Goal: Information Seeking & Learning: Check status

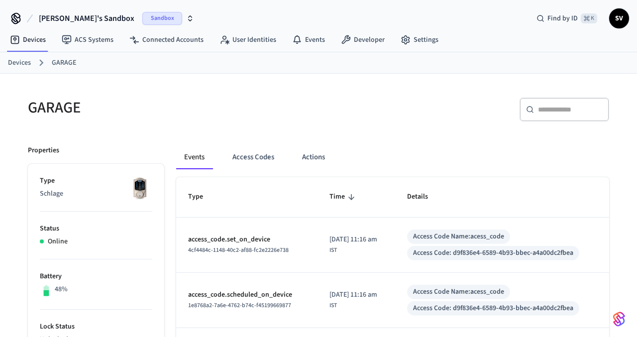
scroll to position [45, 0]
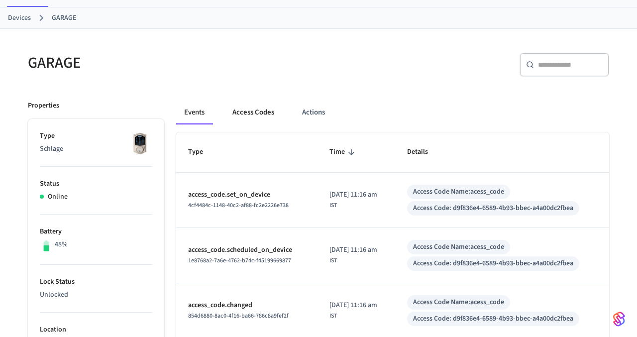
click at [253, 116] on button "Access Codes" at bounding box center [253, 113] width 58 height 24
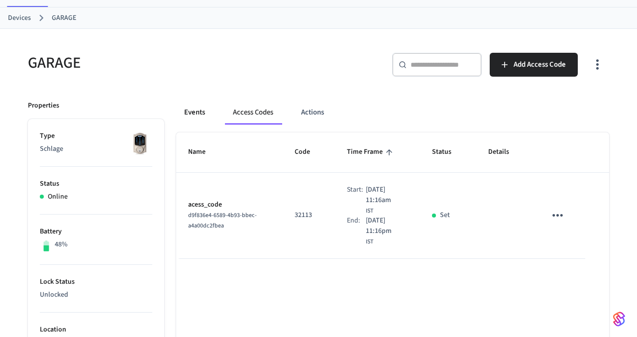
click at [197, 112] on button "Events" at bounding box center [194, 113] width 37 height 24
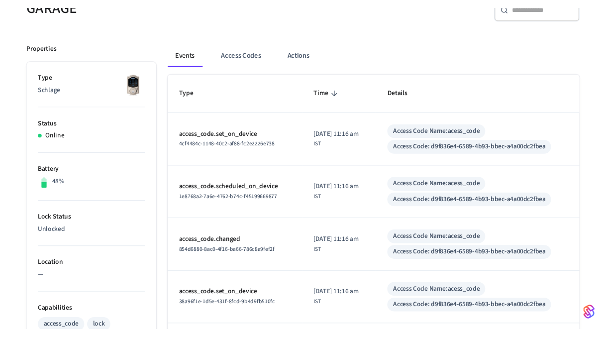
scroll to position [106, 0]
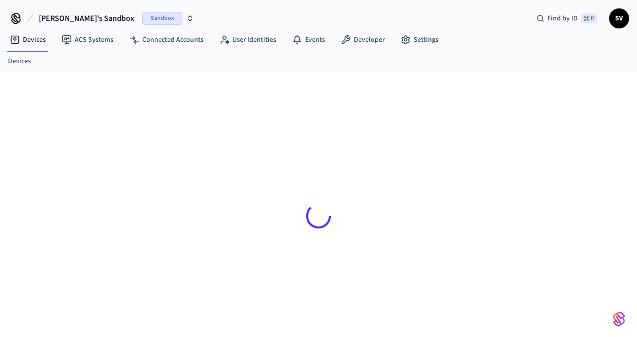
scroll to position [13, 0]
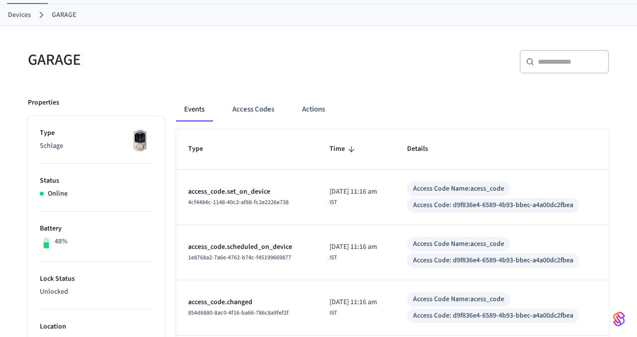
scroll to position [54, 0]
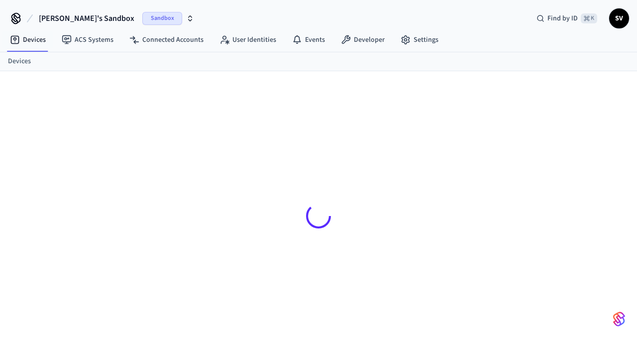
scroll to position [13, 0]
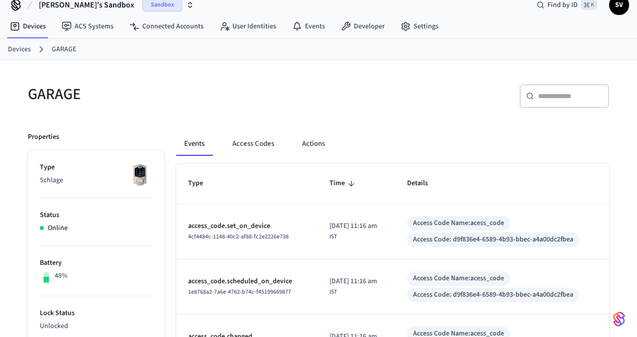
click at [21, 45] on link "Devices" at bounding box center [19, 49] width 23 height 10
click at [19, 47] on link "Devices" at bounding box center [19, 49] width 23 height 10
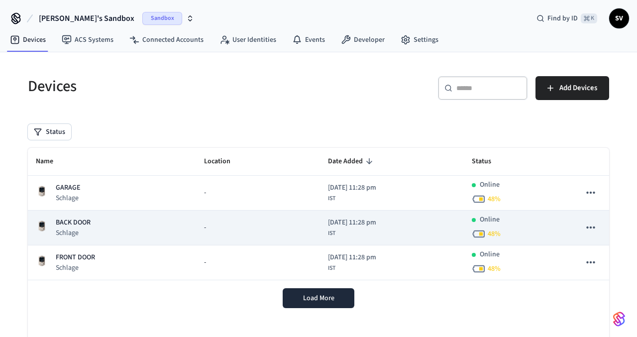
click at [66, 221] on p "BACK DOOR" at bounding box center [73, 222] width 35 height 10
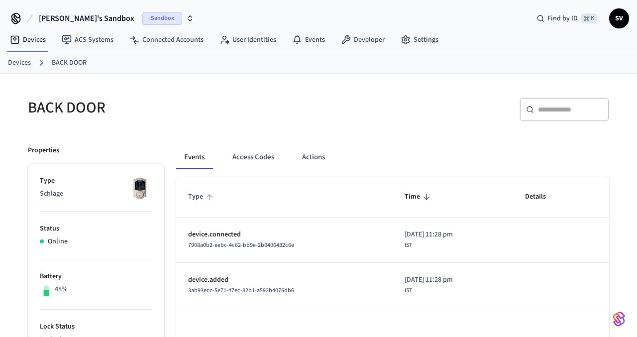
drag, startPoint x: 186, startPoint y: 198, endPoint x: 206, endPoint y: 197, distance: 19.9
click at [206, 197] on th "Type" at bounding box center [284, 197] width 216 height 40
drag, startPoint x: 384, startPoint y: 198, endPoint x: 449, endPoint y: 223, distance: 69.5
click at [449, 223] on table "Type Time Details device.connected 7908a0b2-eebc-4c62-bb9e-2b0406482c6e [DATE] …" at bounding box center [392, 242] width 433 height 130
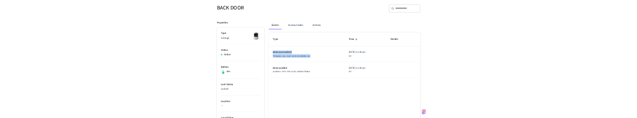
scroll to position [85, 0]
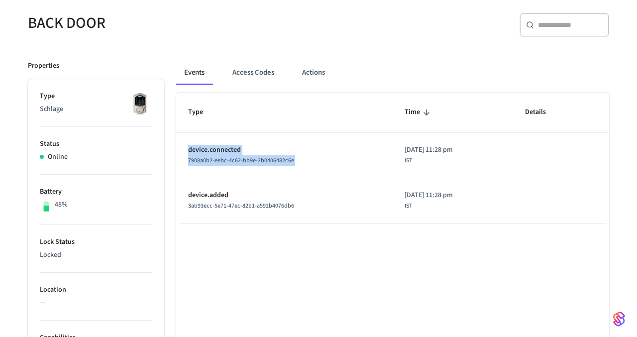
drag, startPoint x: 414, startPoint y: 203, endPoint x: 292, endPoint y: 138, distance: 137.8
click at [292, 138] on tbody "device.connected 7908a0b2-eebc-4c62-bb9e-2b0406482c6e [DATE] 11:28 pm IST devic…" at bounding box center [392, 178] width 433 height 91
click at [294, 140] on td "device.connected 7908a0b2-eebc-4c62-bb9e-2b0406482c6e" at bounding box center [284, 155] width 216 height 45
drag, startPoint x: 186, startPoint y: 111, endPoint x: 551, endPoint y: 127, distance: 365.1
click at [551, 127] on tr "Type Time Details" at bounding box center [392, 113] width 433 height 40
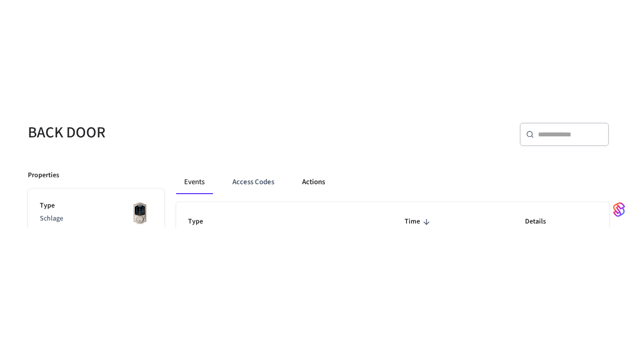
scroll to position [178, 0]
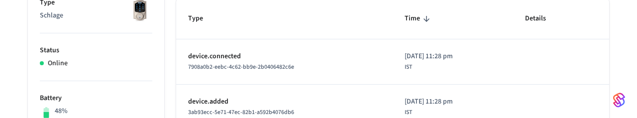
drag, startPoint x: 186, startPoint y: 17, endPoint x: 436, endPoint y: 31, distance: 250.7
click at [436, 31] on tr "Type Time Details" at bounding box center [392, 19] width 433 height 40
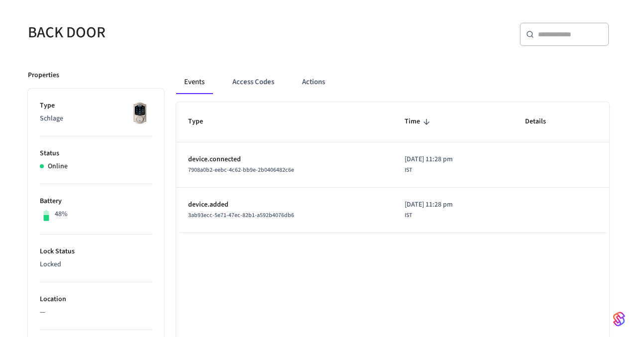
scroll to position [68, 0]
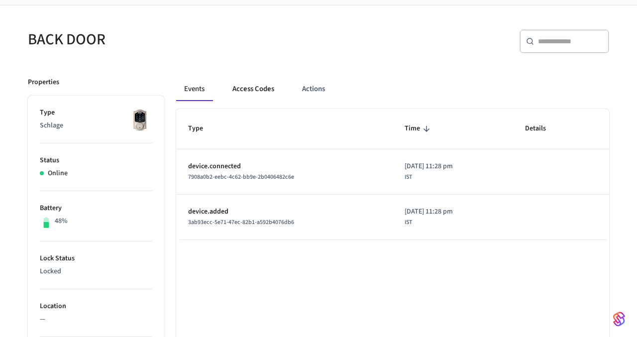
click at [250, 89] on button "Access Codes" at bounding box center [253, 89] width 58 height 24
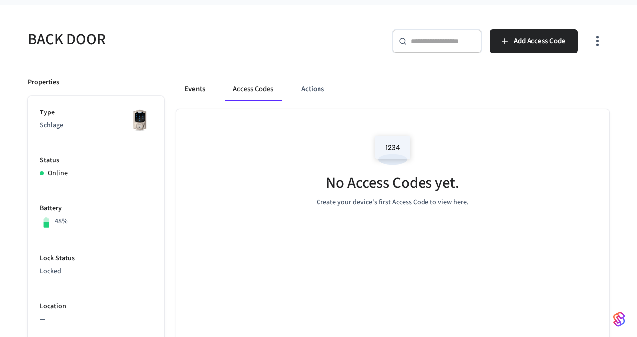
click at [192, 91] on button "Events" at bounding box center [194, 89] width 37 height 24
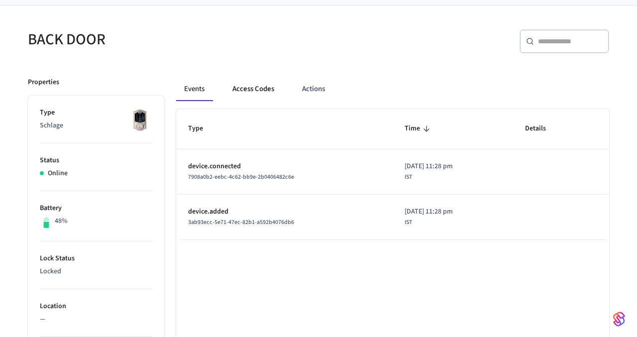
click at [261, 87] on button "Access Codes" at bounding box center [253, 89] width 58 height 24
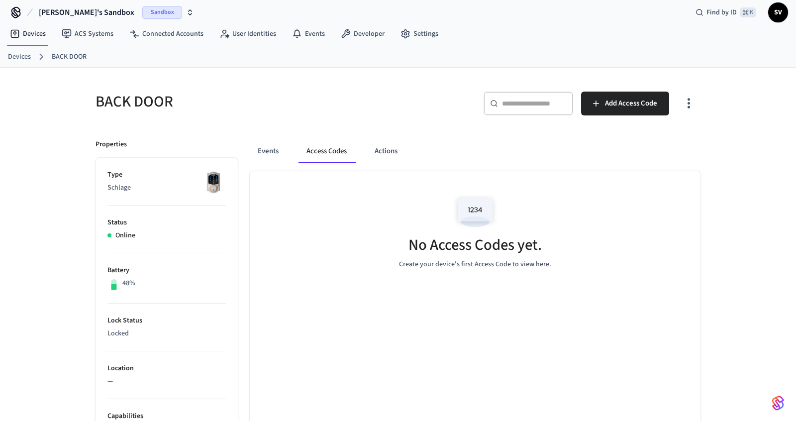
scroll to position [0, 0]
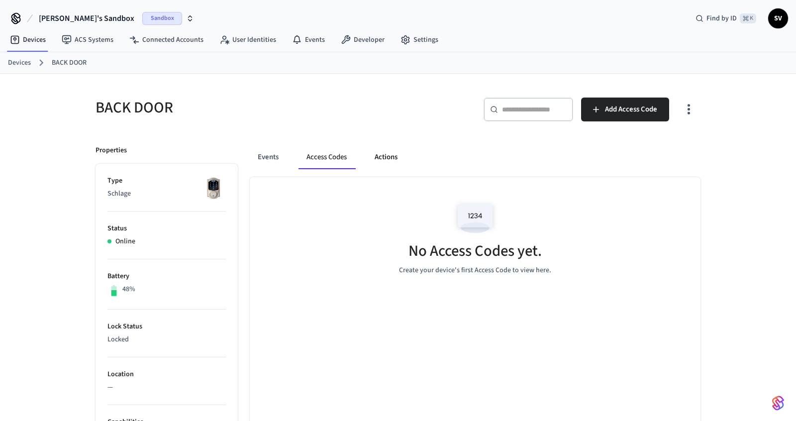
click at [384, 155] on button "Actions" at bounding box center [386, 157] width 39 height 24
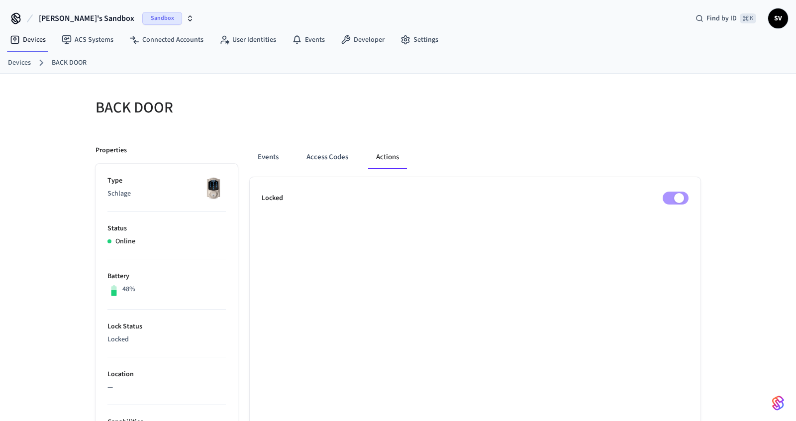
click at [22, 65] on link "Devices" at bounding box center [19, 63] width 23 height 10
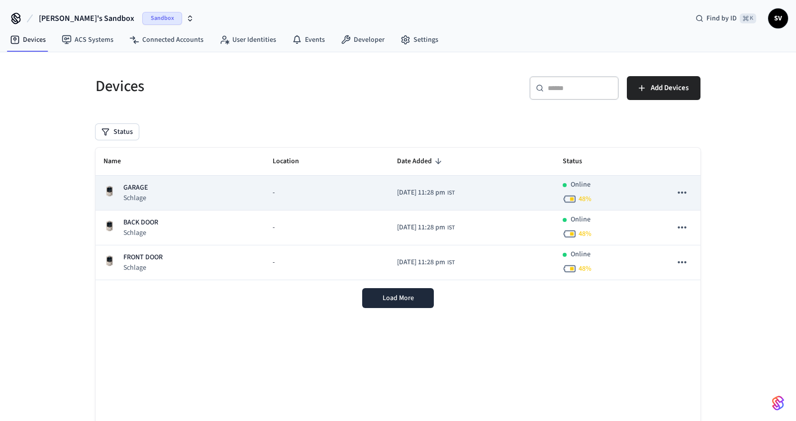
click at [135, 190] on p "GARAGE" at bounding box center [135, 188] width 24 height 10
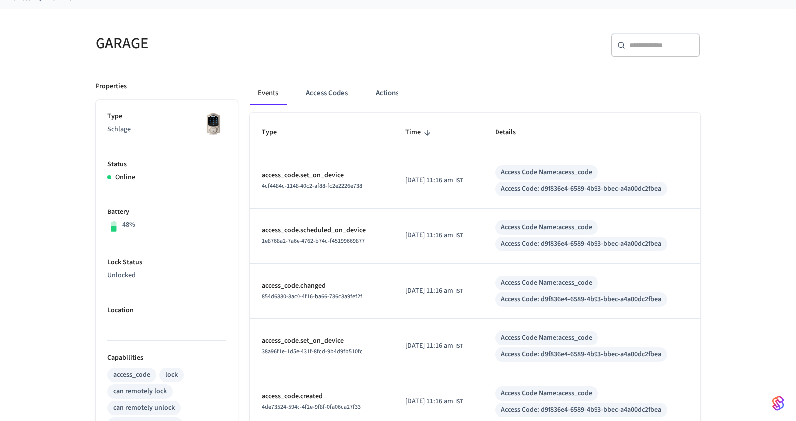
scroll to position [62, 0]
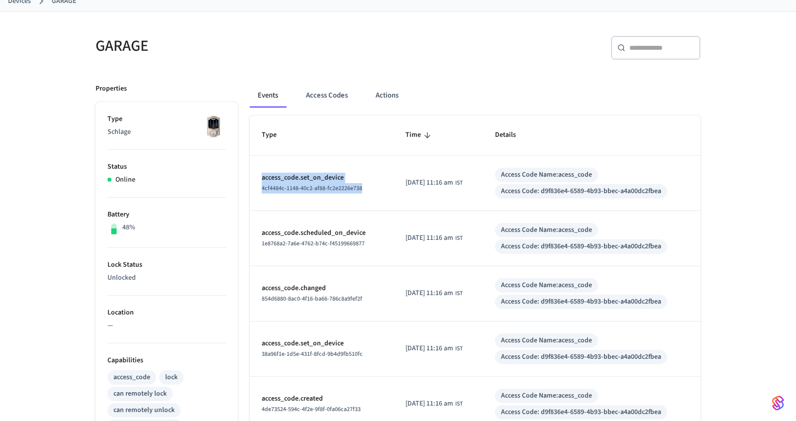
drag, startPoint x: 261, startPoint y: 178, endPoint x: 370, endPoint y: 189, distance: 109.0
click at [371, 189] on td "access_code.set_on_device 4cf4484c-1148-40c2-af88-fc2e2226e738" at bounding box center [322, 183] width 144 height 55
click at [266, 185] on span "4cf4484c-1148-40c2-af88-fc2e2226e738" at bounding box center [312, 188] width 101 height 8
drag, startPoint x: 260, startPoint y: 186, endPoint x: 396, endPoint y: 199, distance: 136.4
click at [396, 199] on tr "access_code.set_on_device 4cf4484c-1148-40c2-af88-fc2e2226e738 2025/10/15 at 11…" at bounding box center [475, 183] width 451 height 55
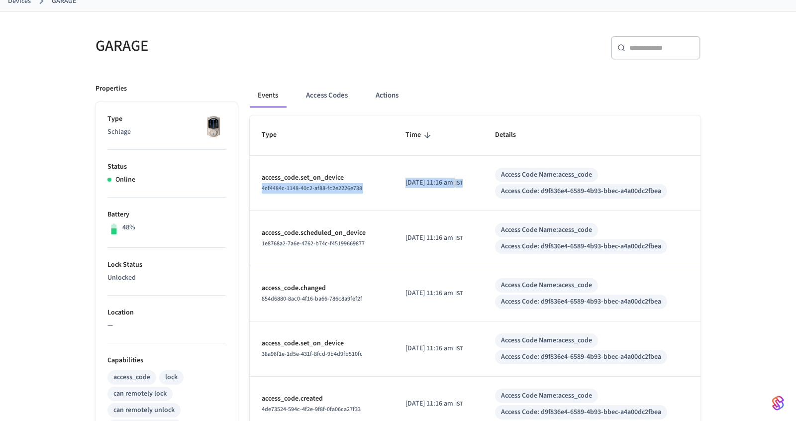
click at [263, 188] on span "4cf4484c-1148-40c2-af88-fc2e2226e738" at bounding box center [312, 188] width 101 height 8
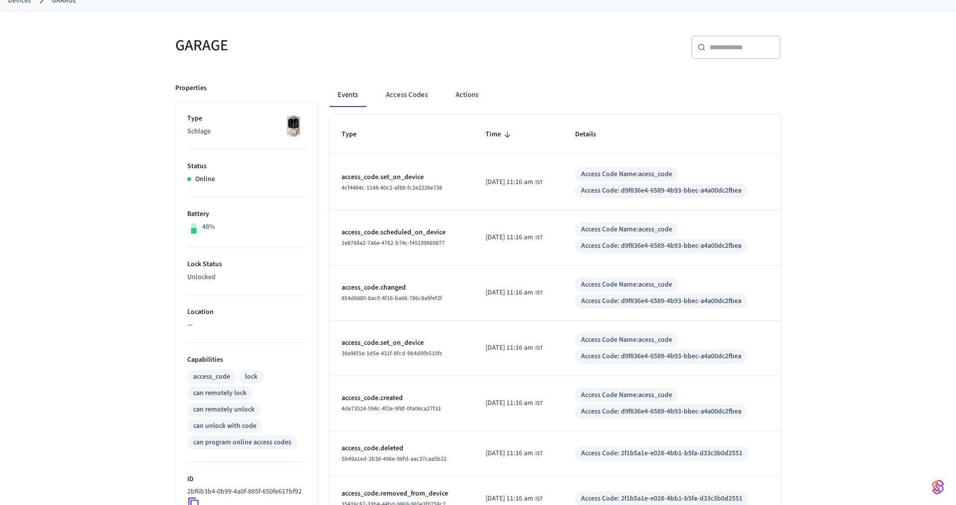
scroll to position [0, 0]
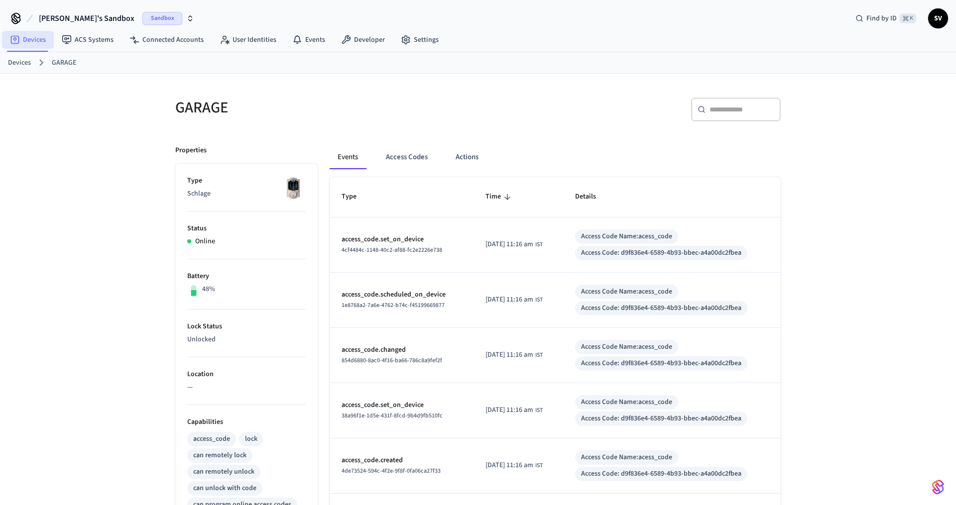
click at [37, 44] on link "Devices" at bounding box center [28, 40] width 52 height 18
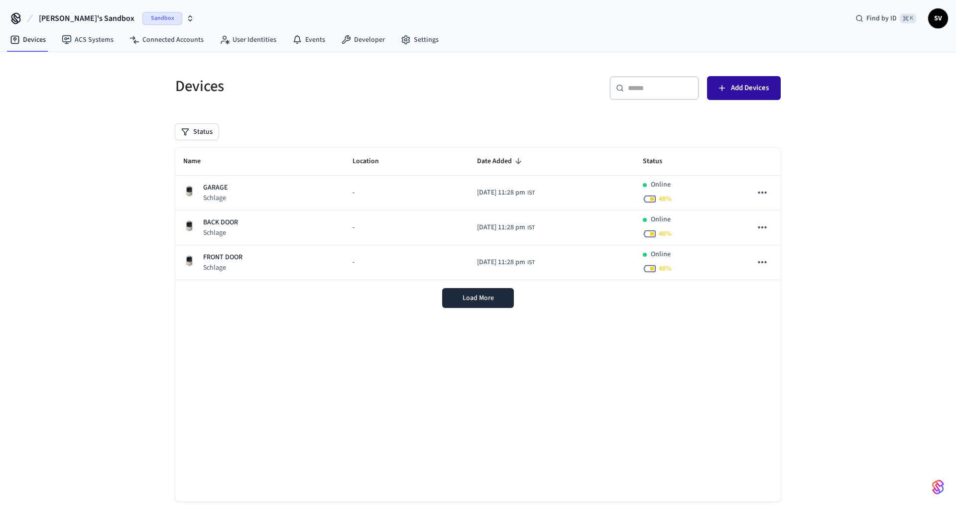
click at [725, 94] on button "Add Devices" at bounding box center [744, 88] width 74 height 24
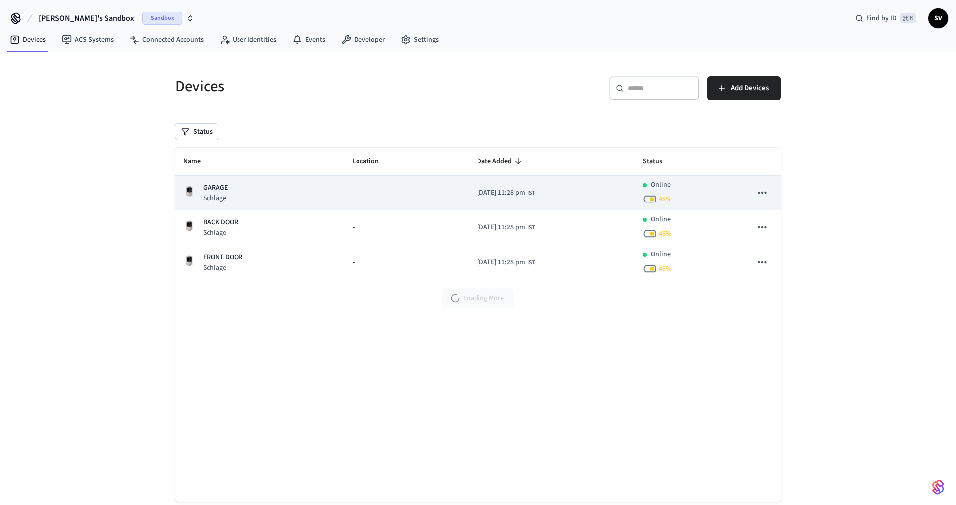
click at [767, 190] on icon "sticky table" at bounding box center [761, 192] width 13 height 13
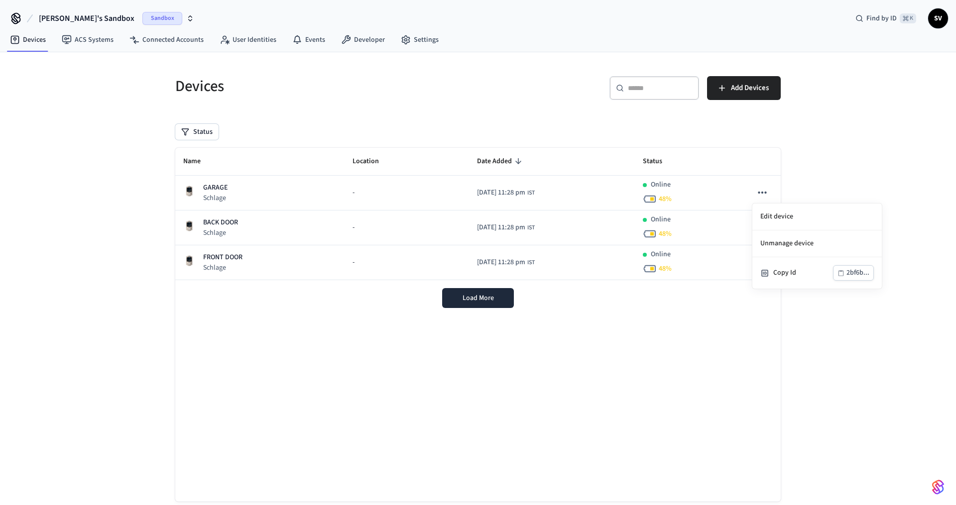
click at [216, 186] on div at bounding box center [478, 252] width 956 height 505
click at [216, 186] on p "GARAGE" at bounding box center [215, 188] width 24 height 10
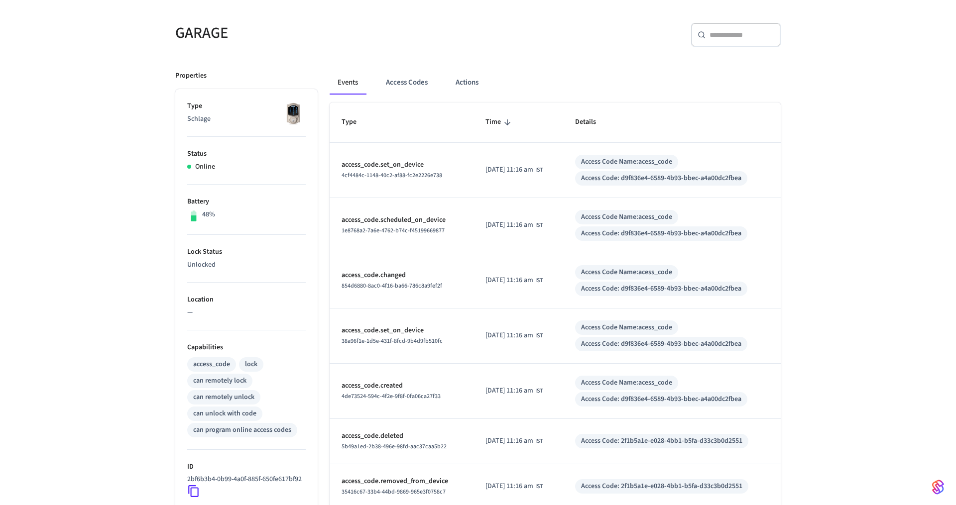
scroll to position [75, 0]
